Goal: Find specific page/section: Find specific page/section

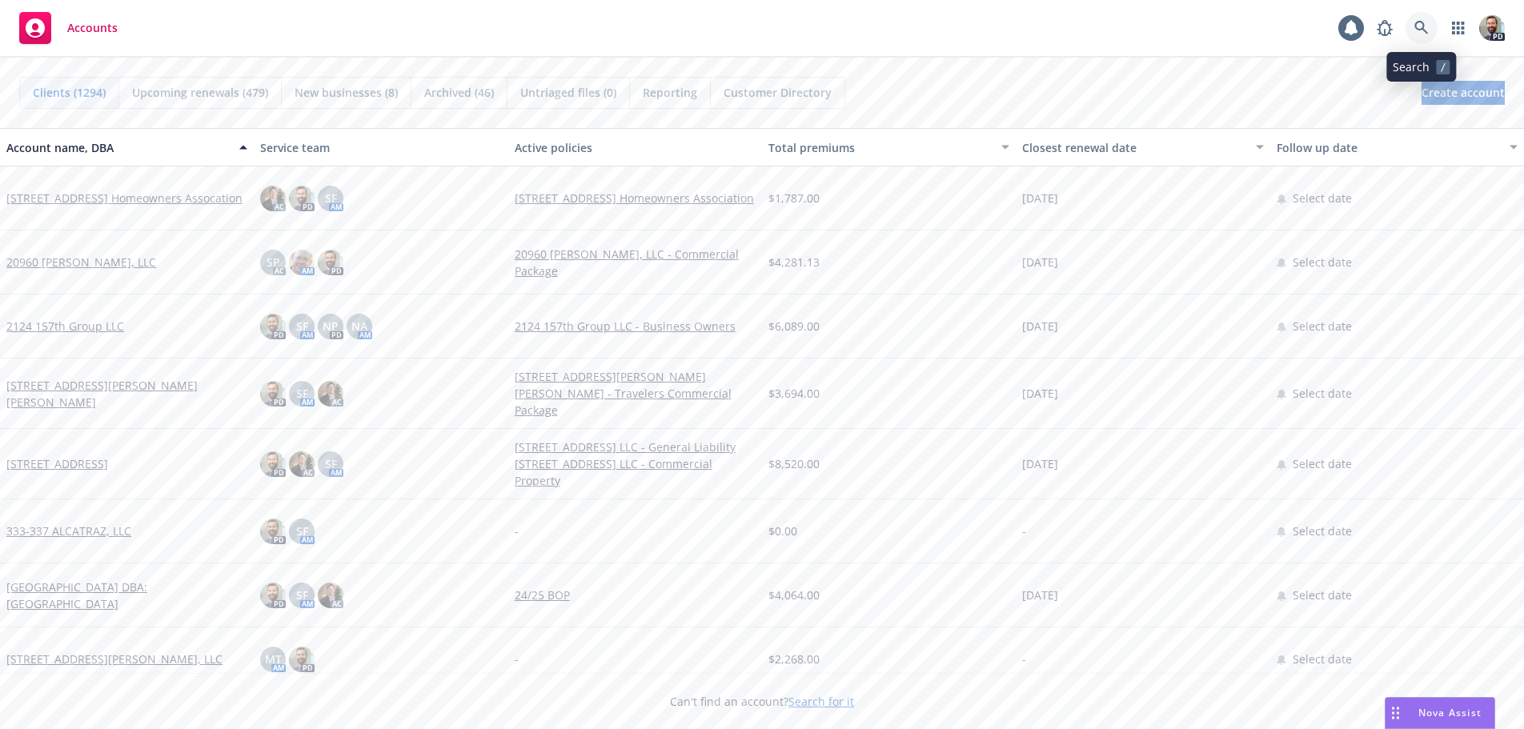
click at [1413, 25] on link at bounding box center [1422, 28] width 32 height 32
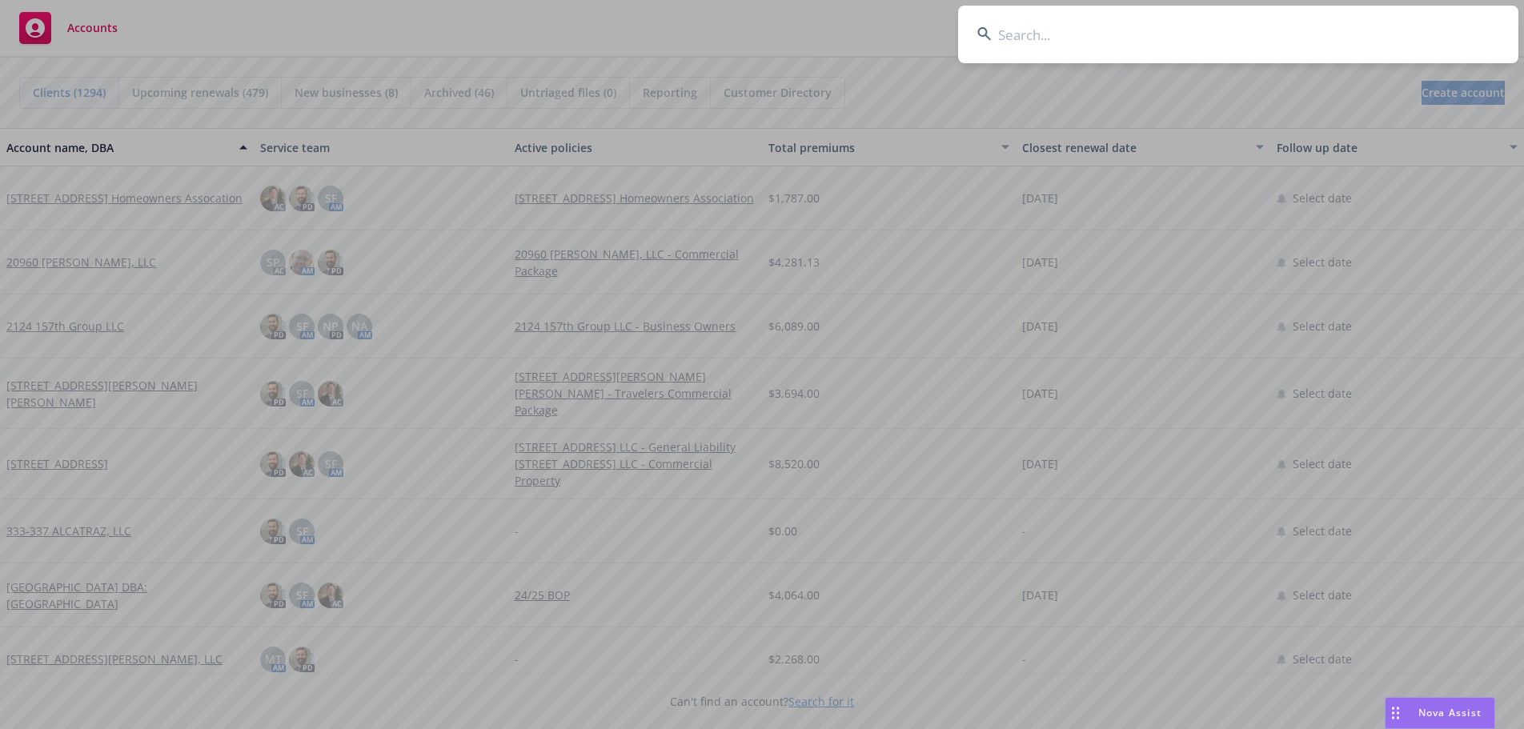
click at [1226, 35] on input at bounding box center [1238, 35] width 560 height 58
click at [1032, 33] on input at bounding box center [1238, 35] width 560 height 58
click at [1027, 34] on input at bounding box center [1238, 35] width 560 height 58
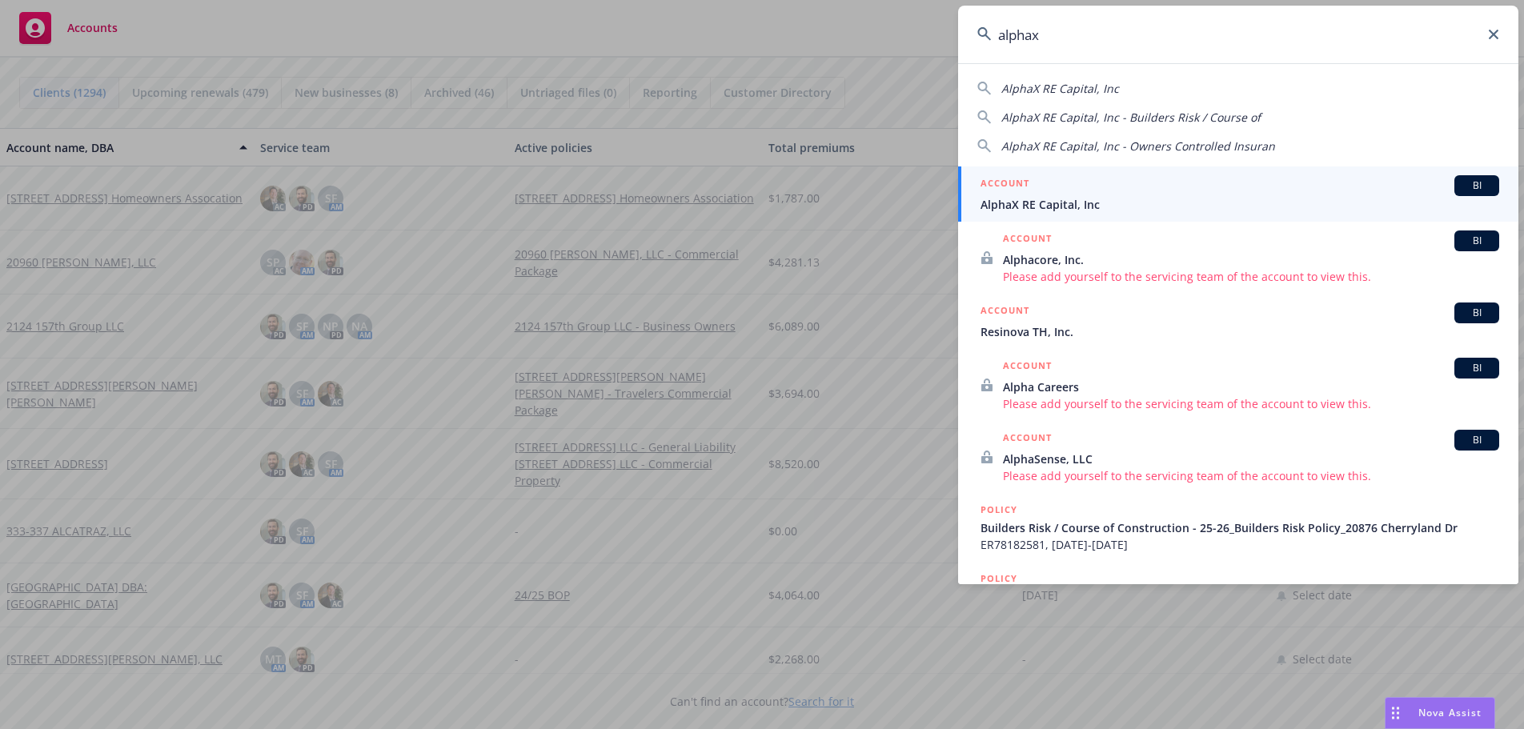
type input "alphax"
click at [1020, 204] on span "AlphaX RE Capital, Inc" at bounding box center [1240, 204] width 519 height 17
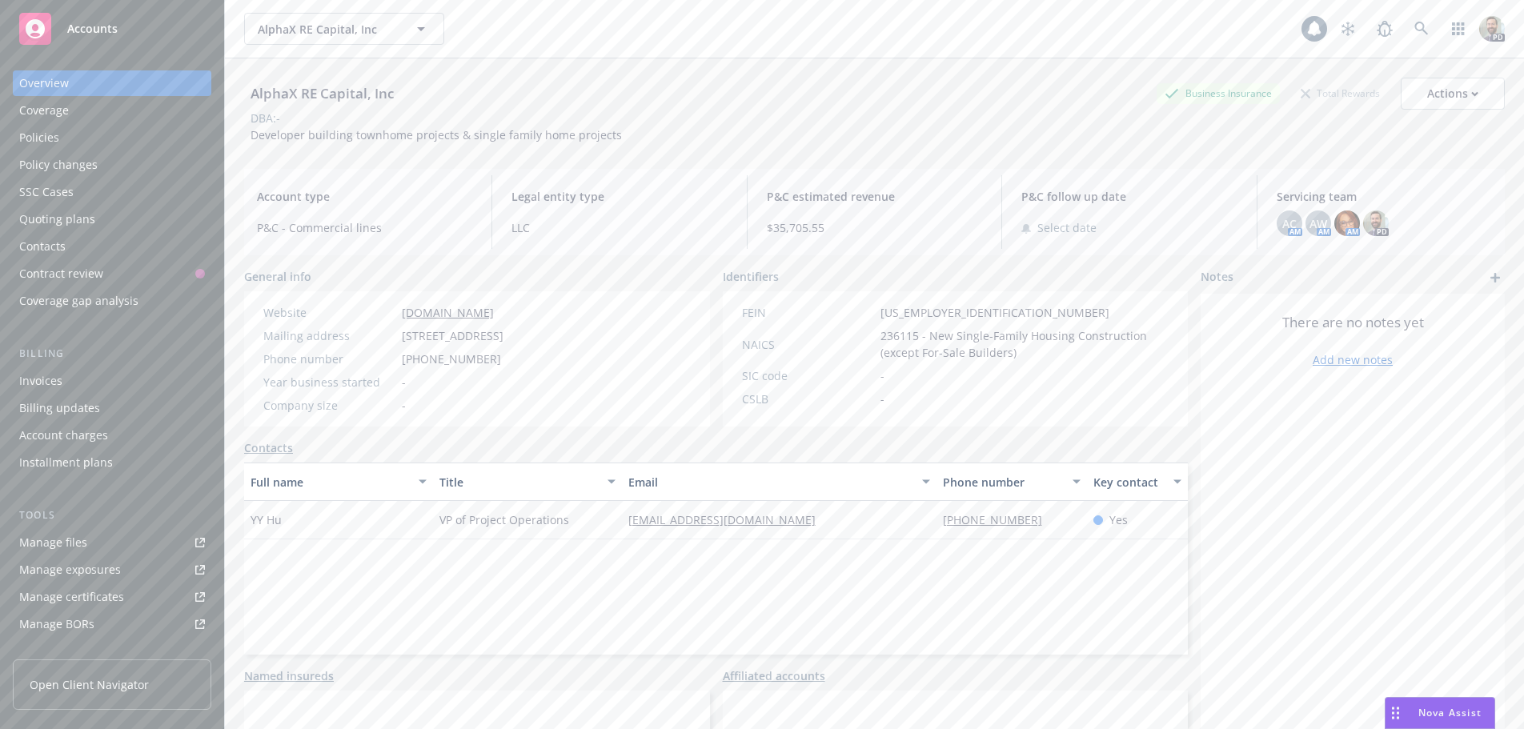
click at [36, 138] on div "Policies" at bounding box center [39, 138] width 40 height 26
